Goal: Task Accomplishment & Management: Manage account settings

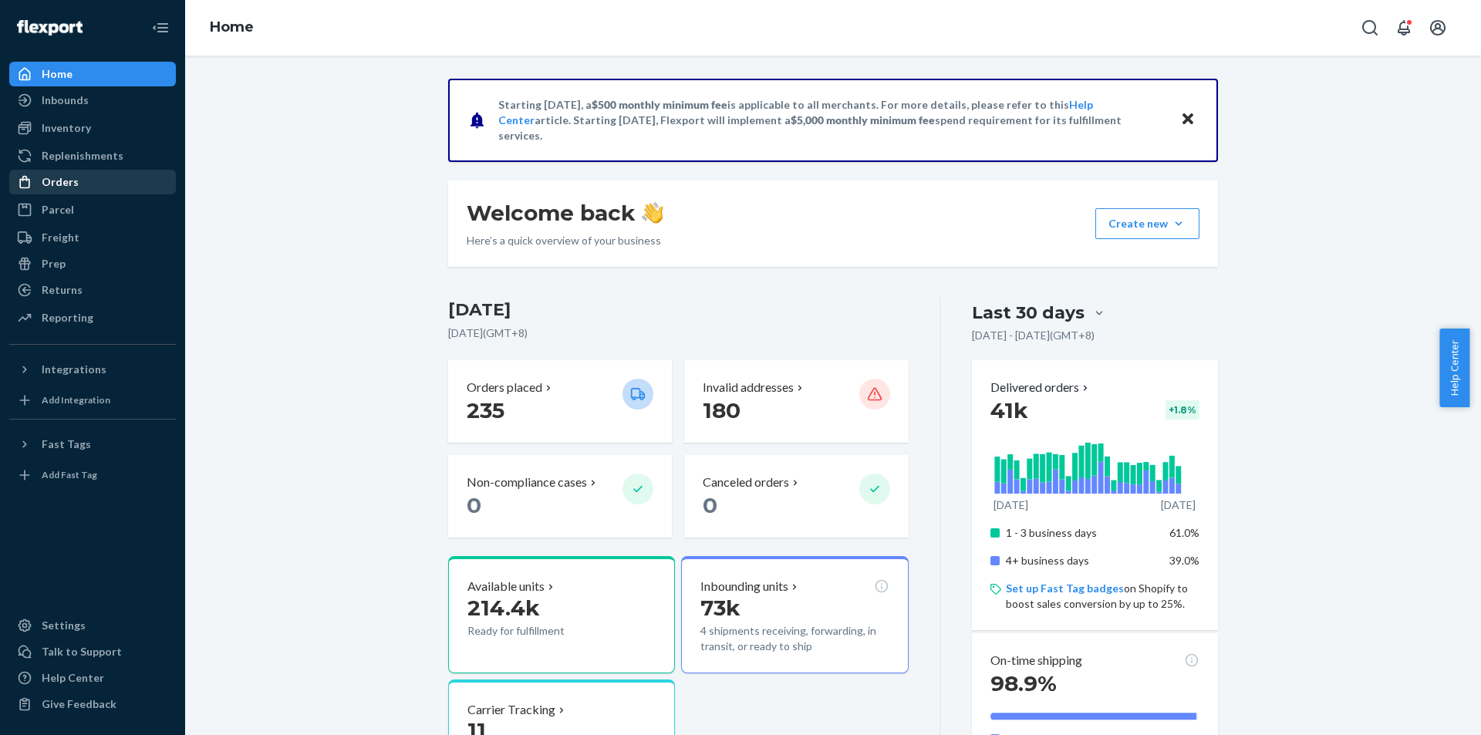
click at [80, 186] on div "Orders" at bounding box center [93, 182] width 164 height 22
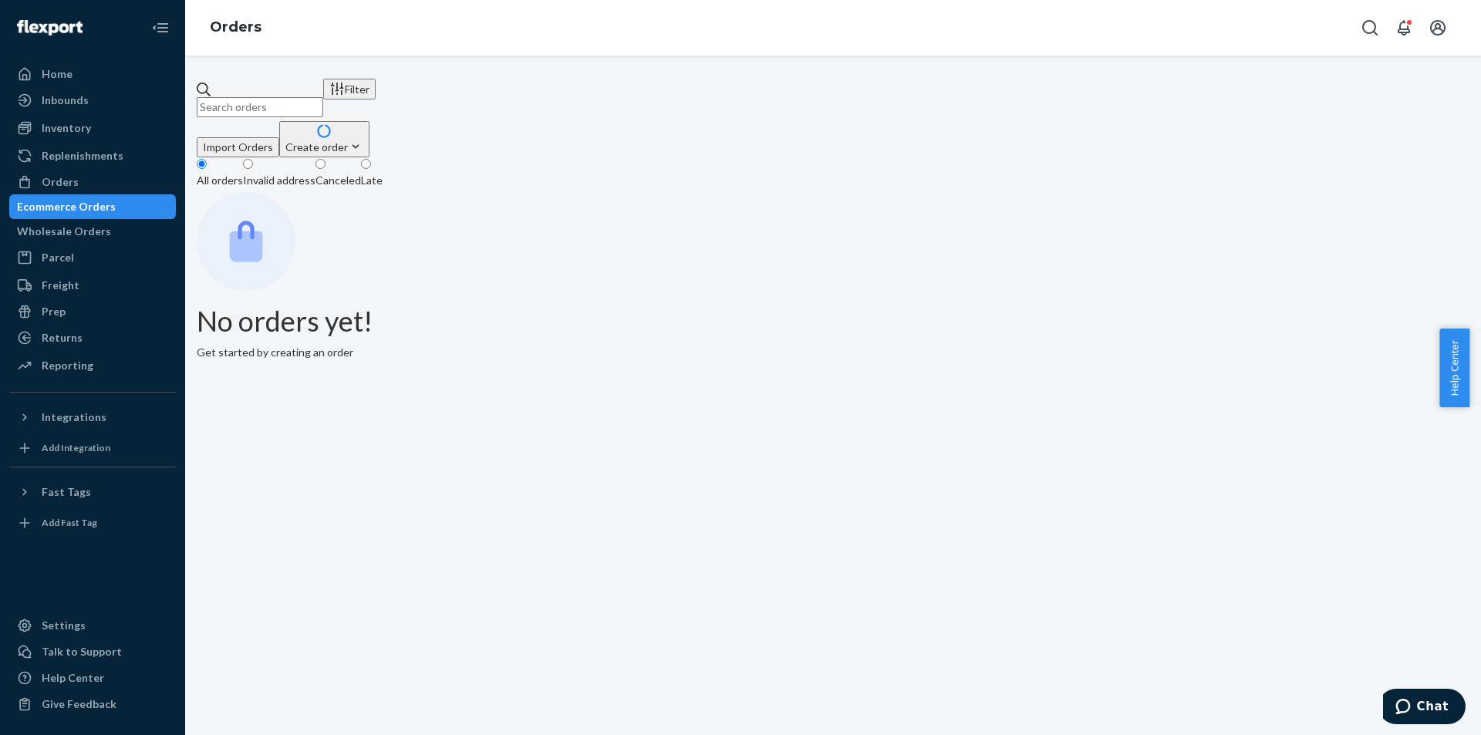
drag, startPoint x: 313, startPoint y: 99, endPoint x: 590, endPoint y: 144, distance: 280.6
click at [313, 99] on input "text" at bounding box center [260, 107] width 127 height 20
paste input "[PERSON_NAME]"
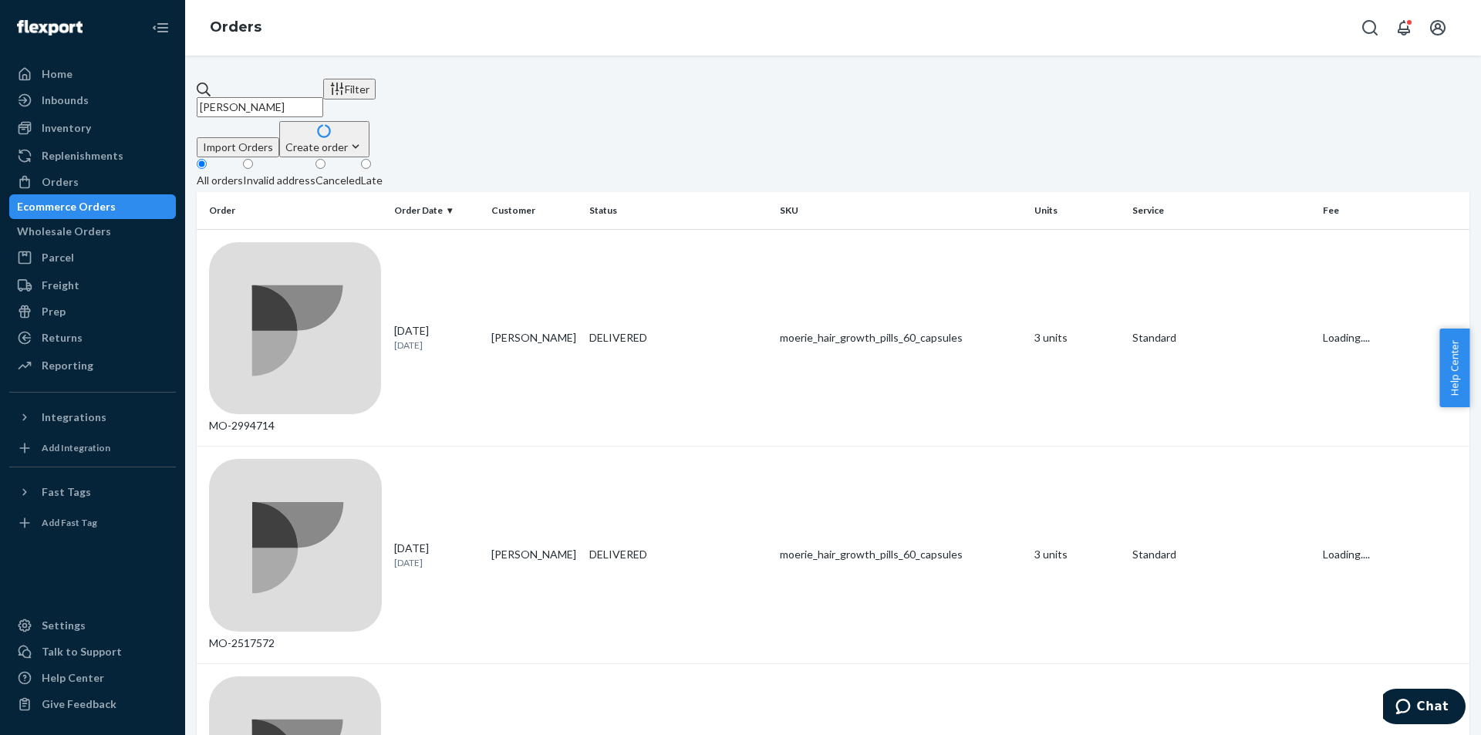
type input "[PERSON_NAME]"
click at [637, 330] on div "DELIVERED" at bounding box center [678, 337] width 179 height 15
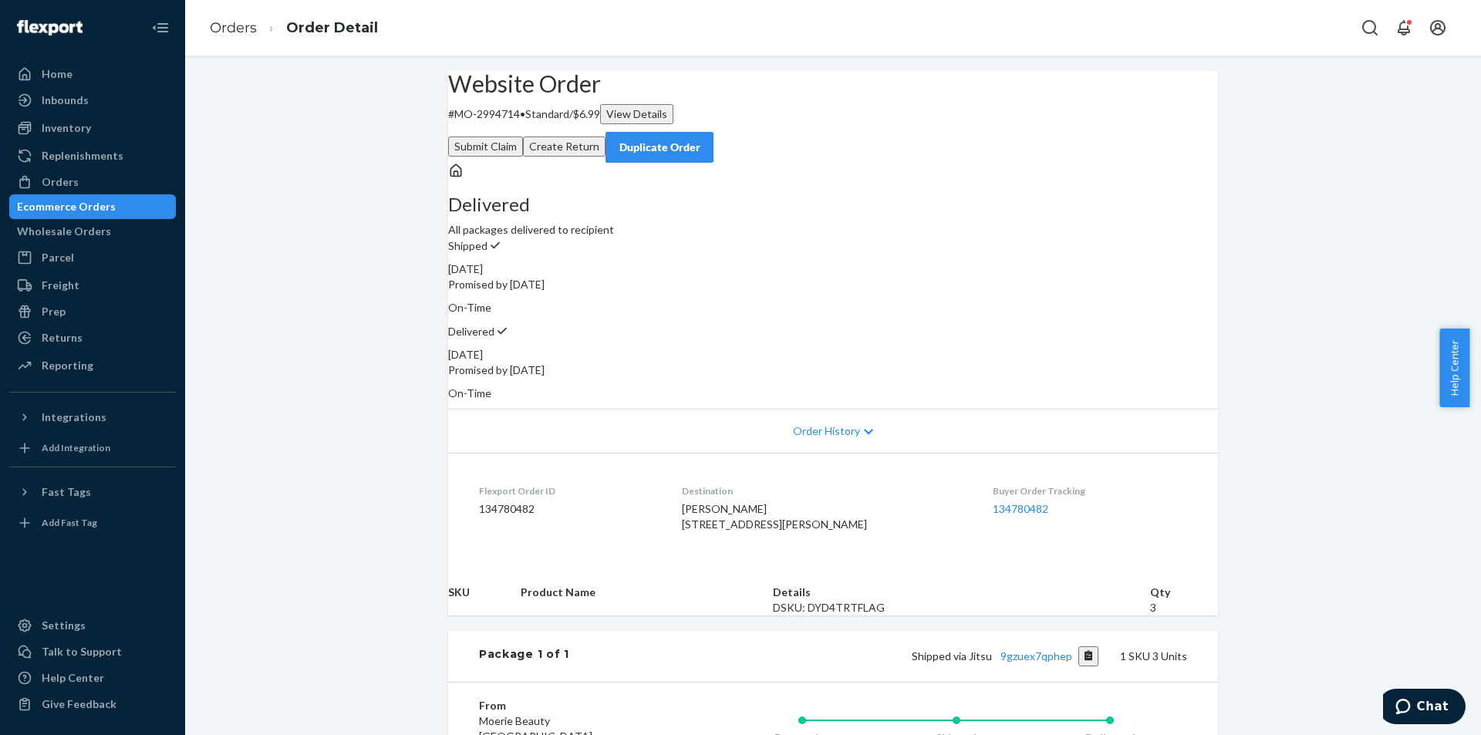
click at [529, 124] on p "# MO-2994714 • Standard / $6.99 View Details" at bounding box center [833, 114] width 770 height 20
copy p "2994714"
click at [721, 502] on div "[PERSON_NAME] [STREET_ADDRESS][PERSON_NAME]" at bounding box center [825, 517] width 287 height 31
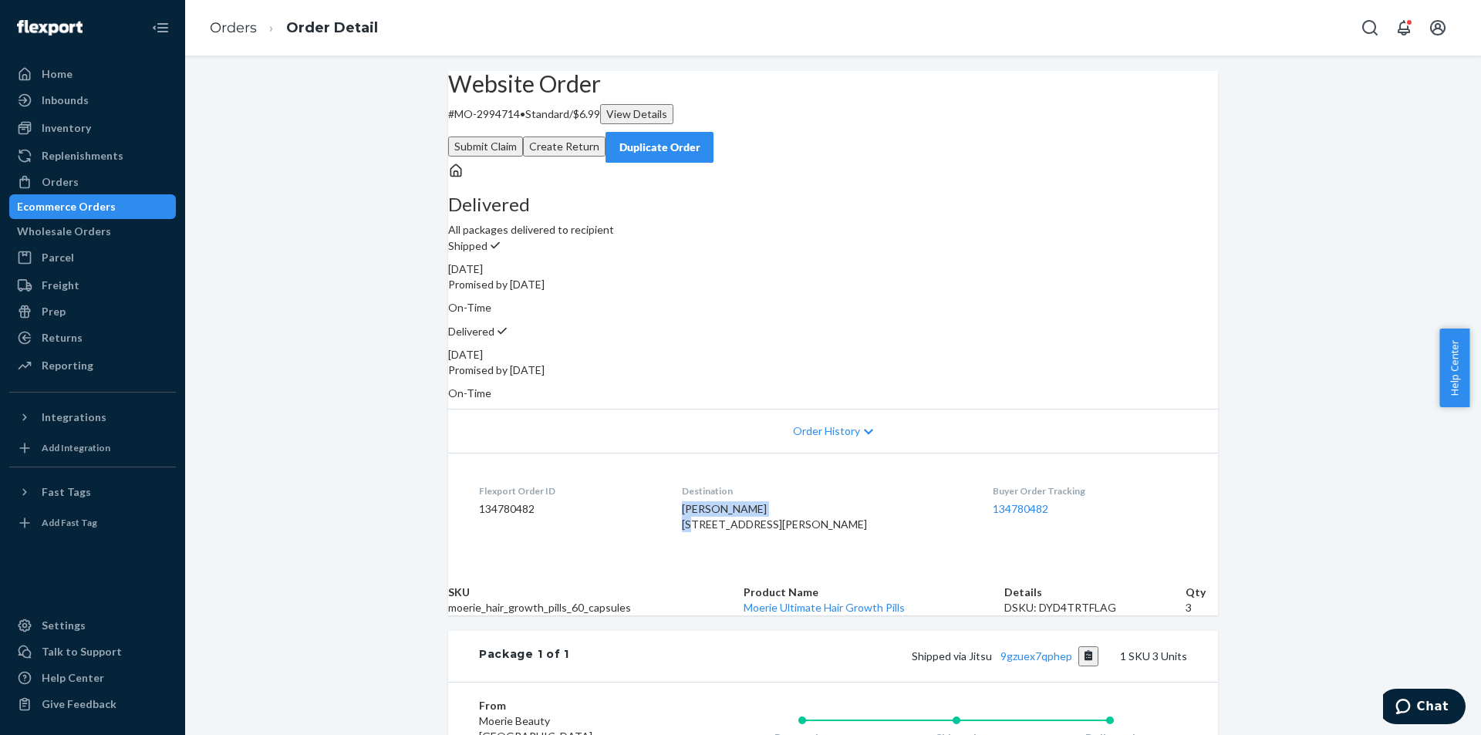
click at [721, 502] on div "[PERSON_NAME] [STREET_ADDRESS][PERSON_NAME]" at bounding box center [825, 517] width 287 height 31
copy span "[PERSON_NAME]"
click at [606, 137] on button "Create Return" at bounding box center [564, 147] width 83 height 20
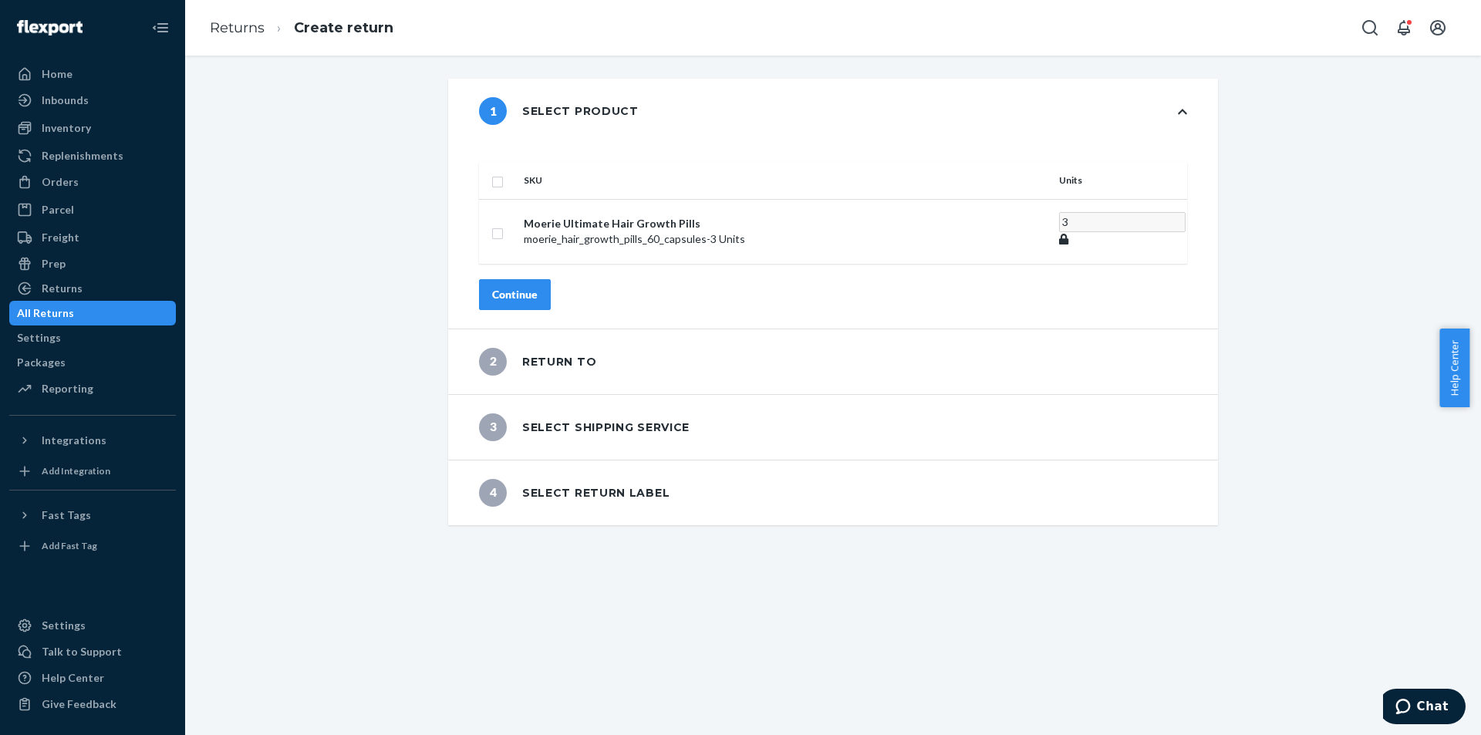
click at [518, 164] on th at bounding box center [498, 180] width 39 height 37
click at [504, 172] on input "checkbox" at bounding box center [497, 180] width 12 height 16
checkbox input "true"
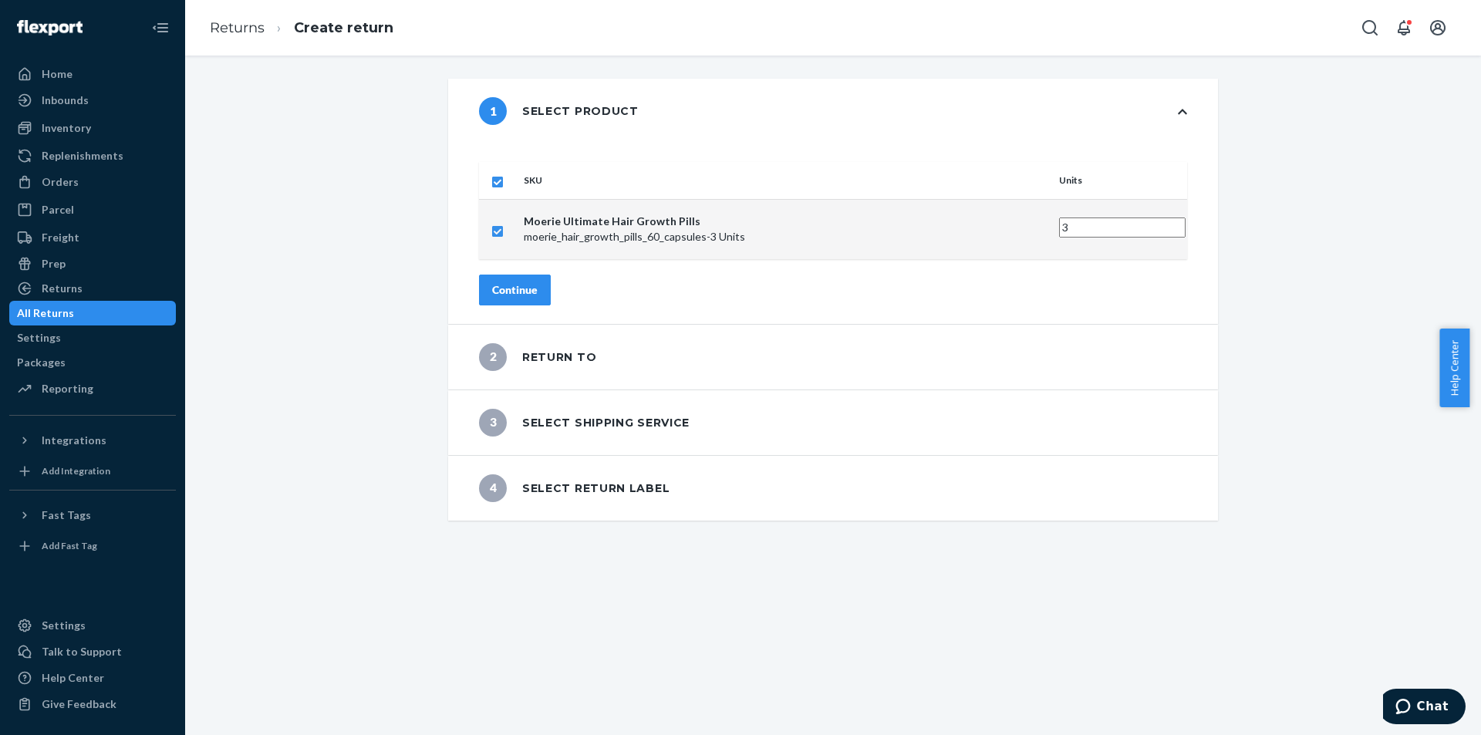
click at [551, 279] on button "Continue" at bounding box center [515, 290] width 72 height 31
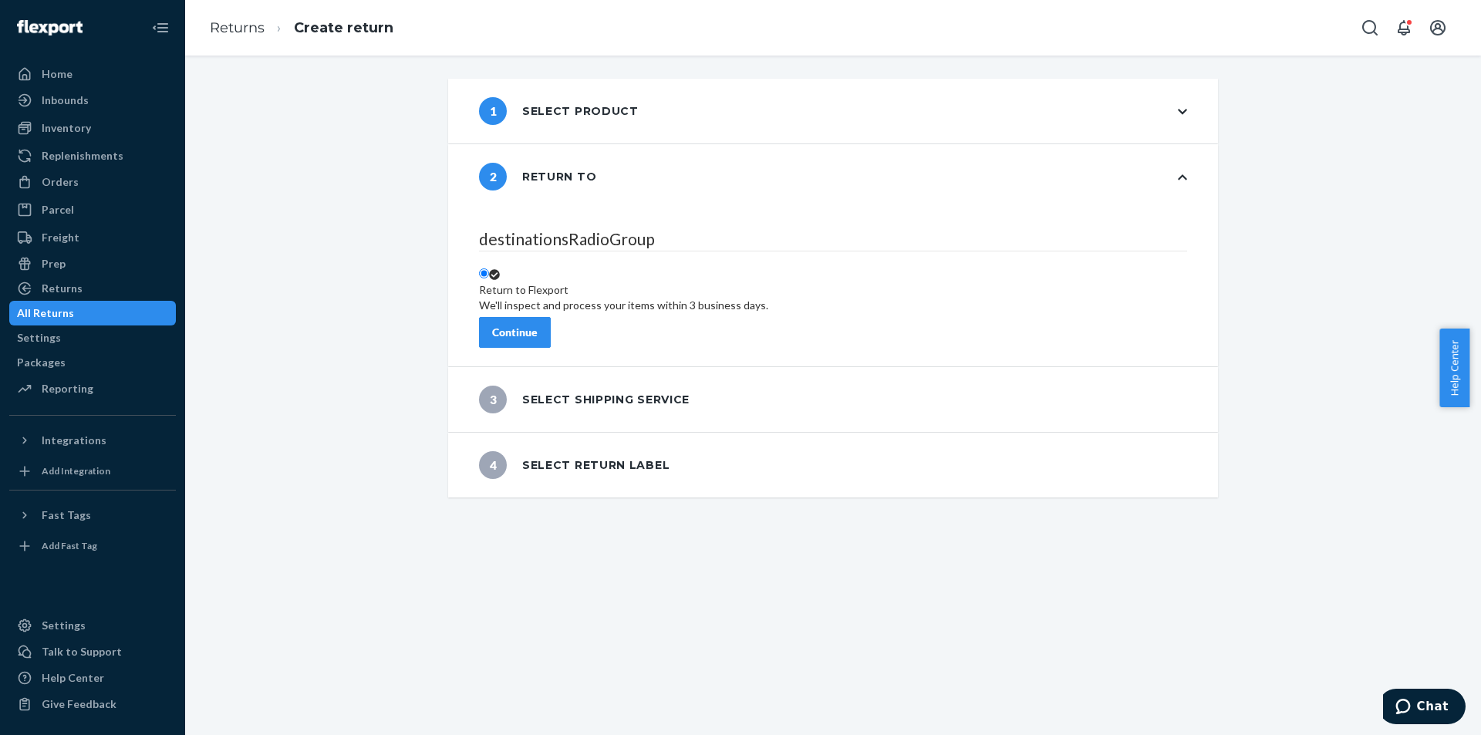
click at [538, 325] on div "Continue" at bounding box center [515, 332] width 46 height 15
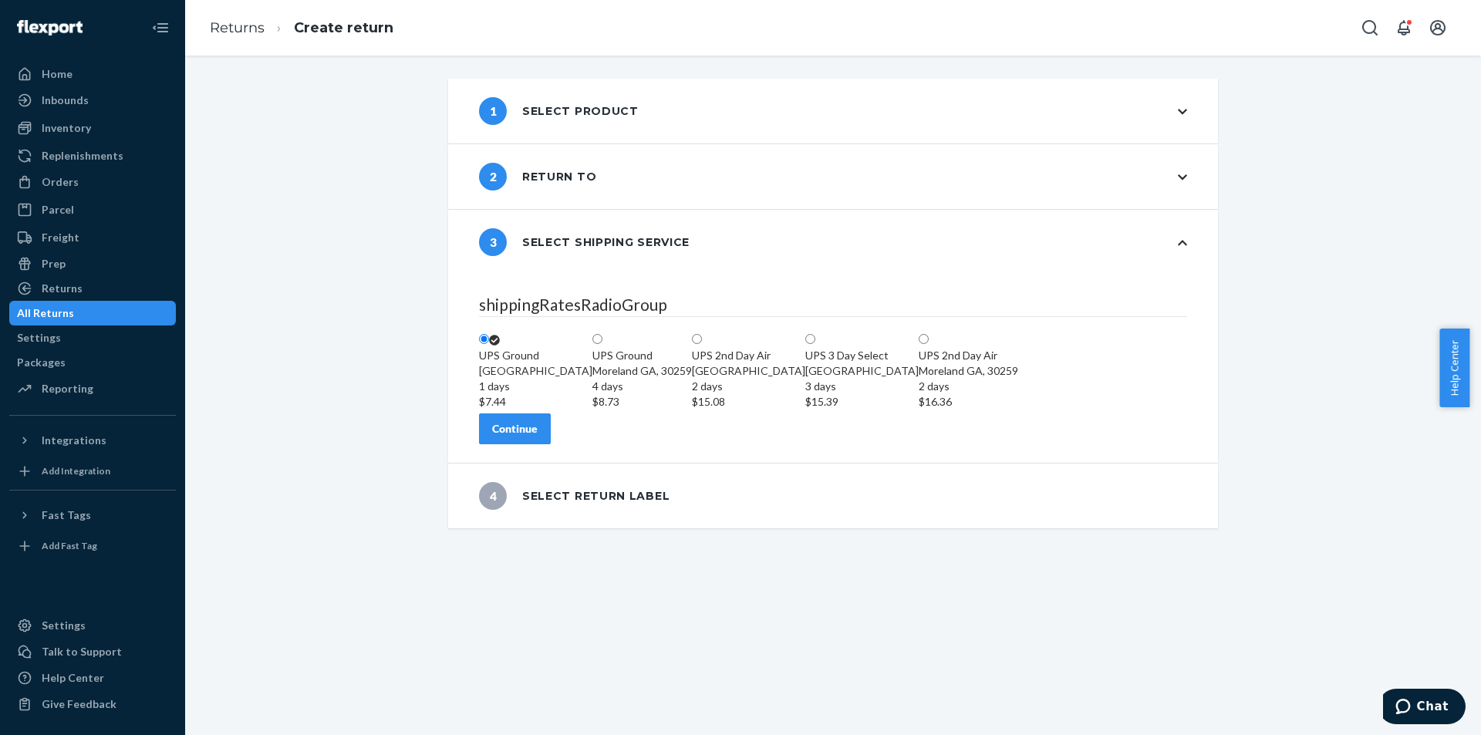
click at [538, 437] on div "Continue" at bounding box center [515, 428] width 46 height 15
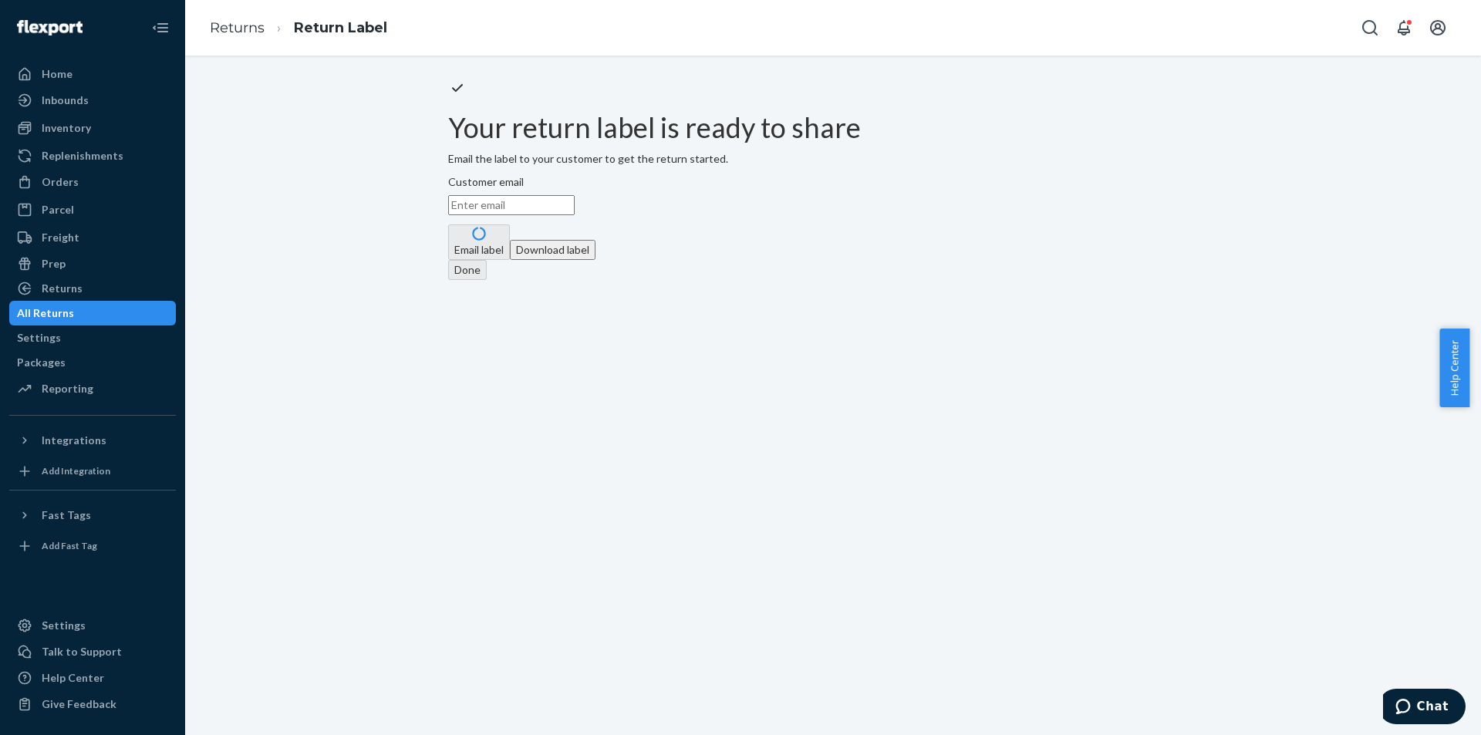
click at [596, 260] on button "Download label" at bounding box center [553, 250] width 86 height 20
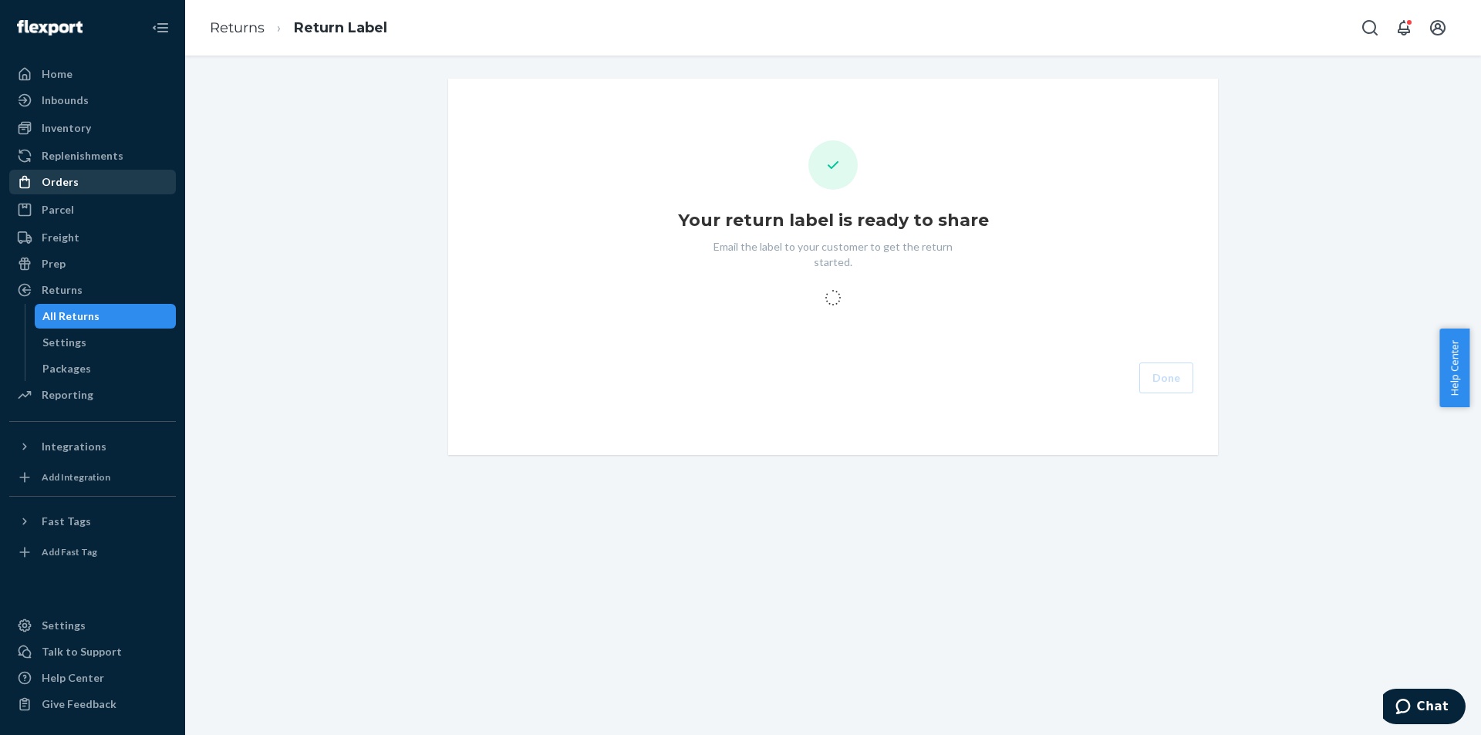
click at [101, 176] on div "Orders" at bounding box center [93, 182] width 164 height 22
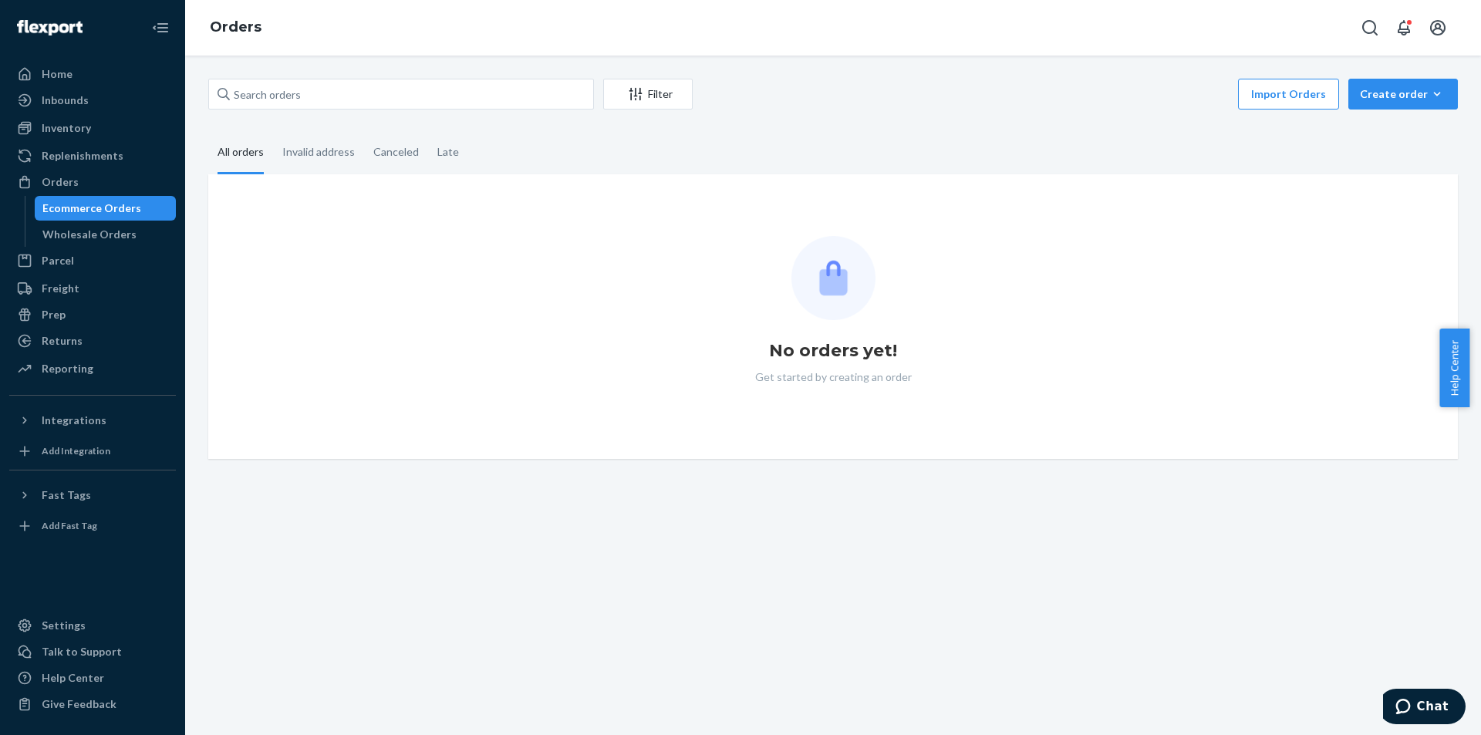
click at [348, 115] on div "Filter Import Orders Create order Ecommerce order Removal order All orders Inva…" at bounding box center [833, 269] width 1273 height 380
click at [363, 100] on input "text" at bounding box center [401, 94] width 386 height 31
paste input "Heather Gibbens"
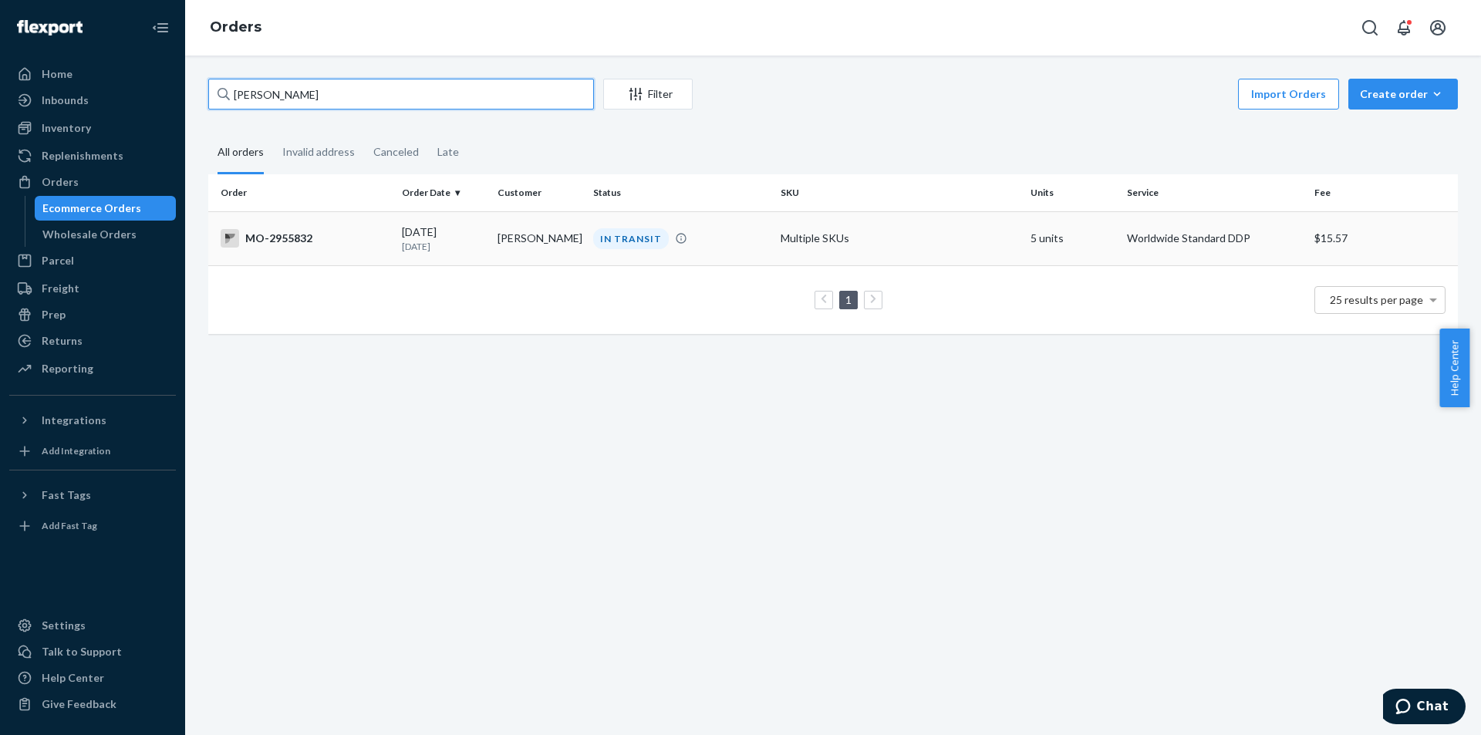
type input "Heather Gibbens"
click at [618, 245] on div "IN TRANSIT" at bounding box center [631, 238] width 76 height 21
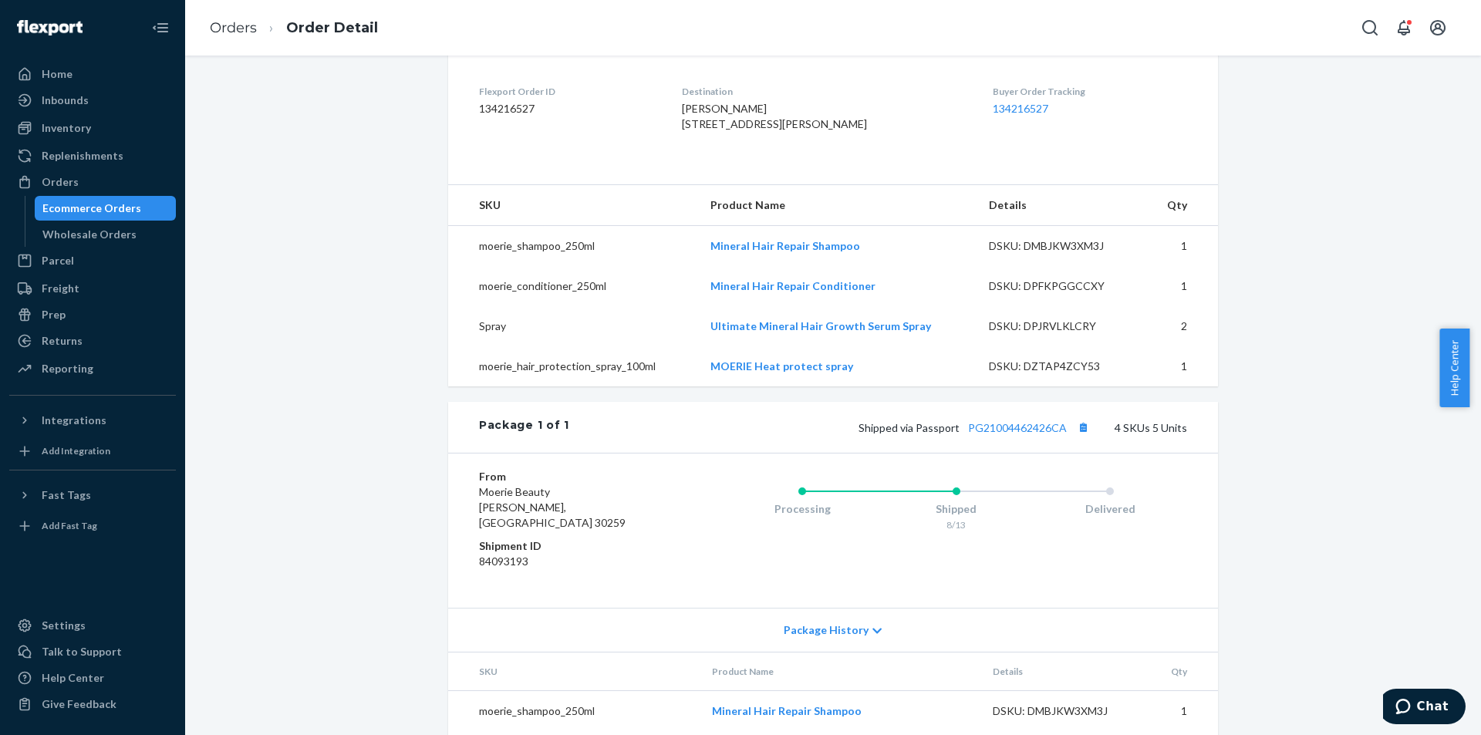
scroll to position [463, 0]
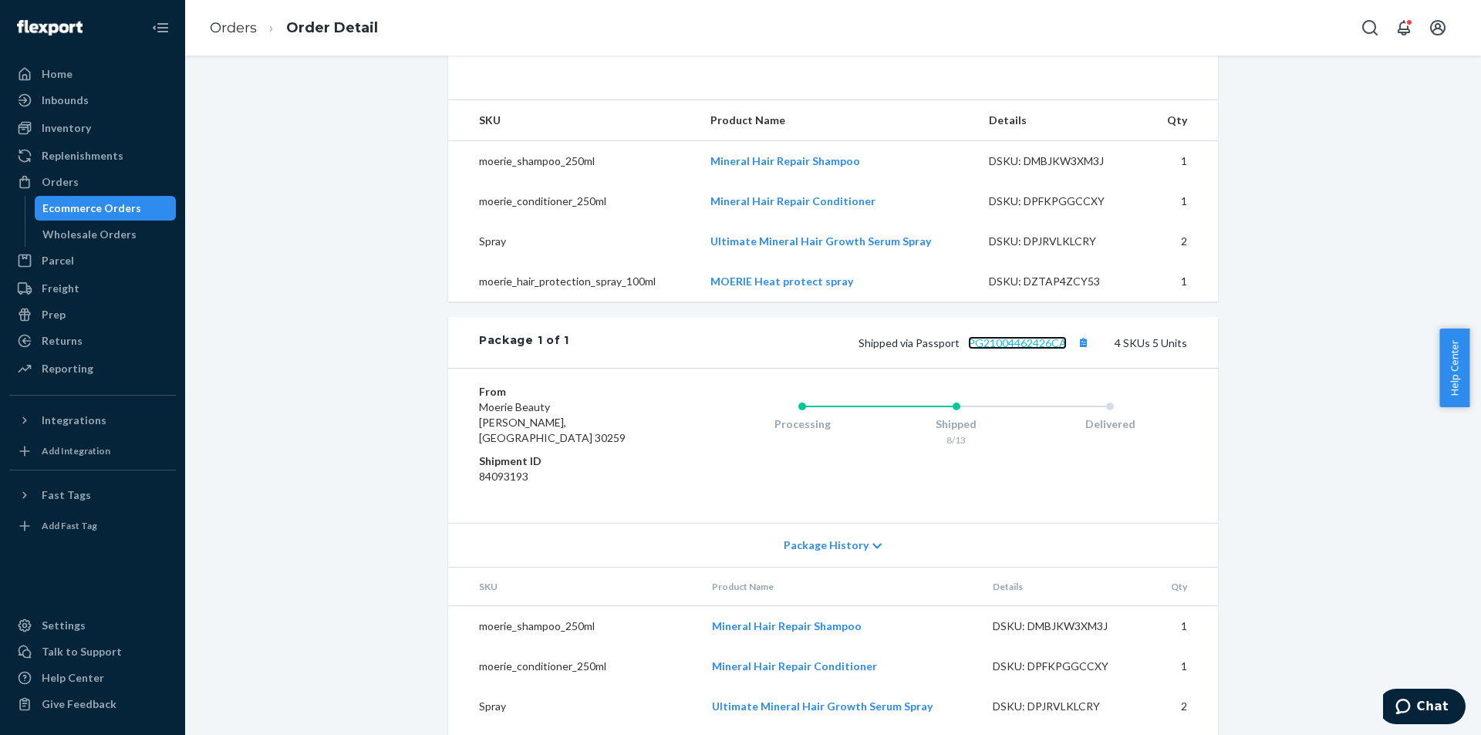
click at [1062, 350] on link "PG21004462426CA" at bounding box center [1017, 342] width 99 height 13
